Goal: Task Accomplishment & Management: Use online tool/utility

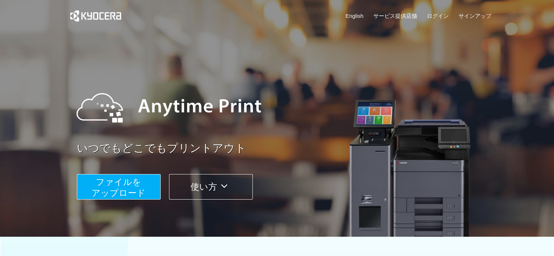
click at [118, 193] on span "ファイルを ​​アップロード" at bounding box center [118, 187] width 54 height 21
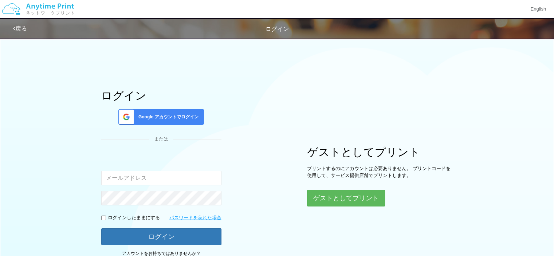
click at [178, 119] on span "Google アカウントでログイン" at bounding box center [166, 117] width 63 height 6
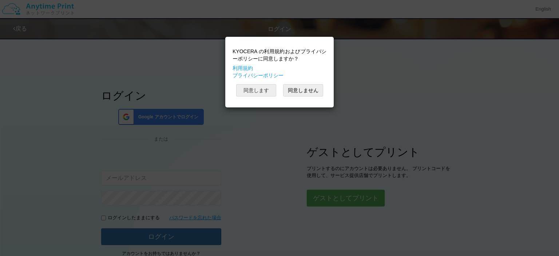
click at [260, 93] on button "同意します" at bounding box center [256, 90] width 40 height 12
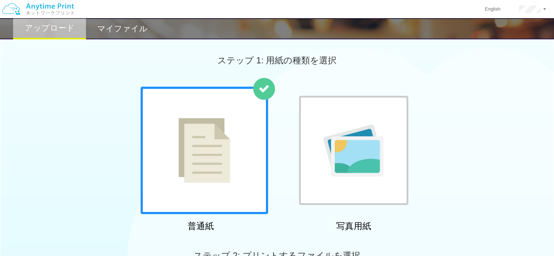
click at [357, 182] on div at bounding box center [353, 150] width 109 height 109
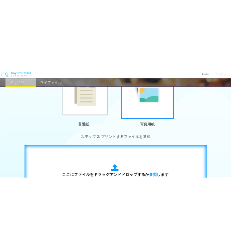
scroll to position [182, 0]
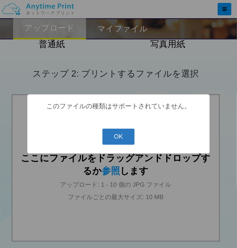
click at [114, 133] on button "OK" at bounding box center [118, 137] width 32 height 16
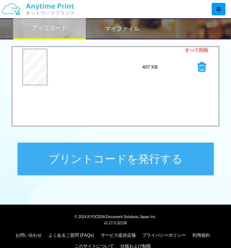
scroll to position [317, 0]
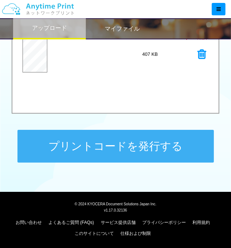
click at [135, 150] on button "プリントコードを発行する" at bounding box center [115, 146] width 197 height 33
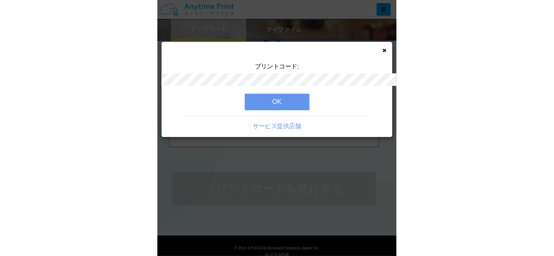
scroll to position [244, 0]
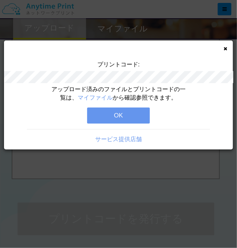
click at [106, 117] on button "OK" at bounding box center [118, 115] width 63 height 16
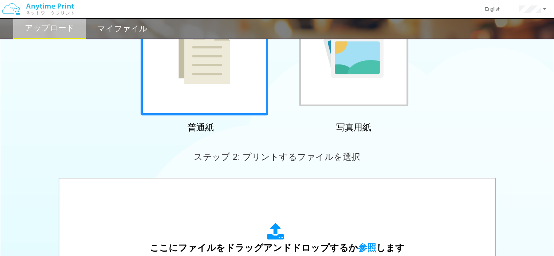
scroll to position [0, 0]
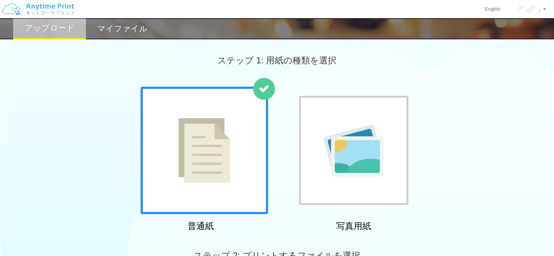
click at [100, 25] on h2 "マイファイル" at bounding box center [122, 28] width 50 height 9
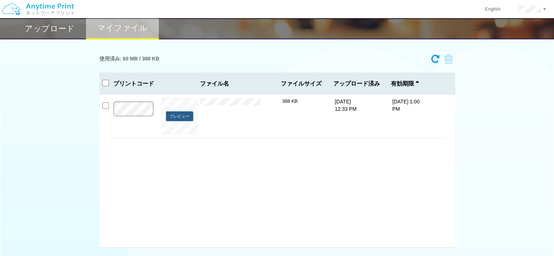
click at [185, 113] on button "プレビュー" at bounding box center [179, 116] width 27 height 10
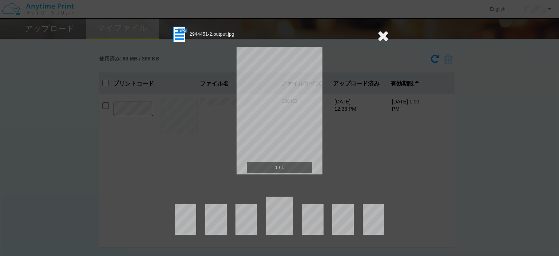
click at [361, 136] on div "1 / 1" at bounding box center [279, 117] width 219 height 146
click at [381, 32] on icon at bounding box center [383, 35] width 11 height 15
